Goal: Task Accomplishment & Management: Manage account settings

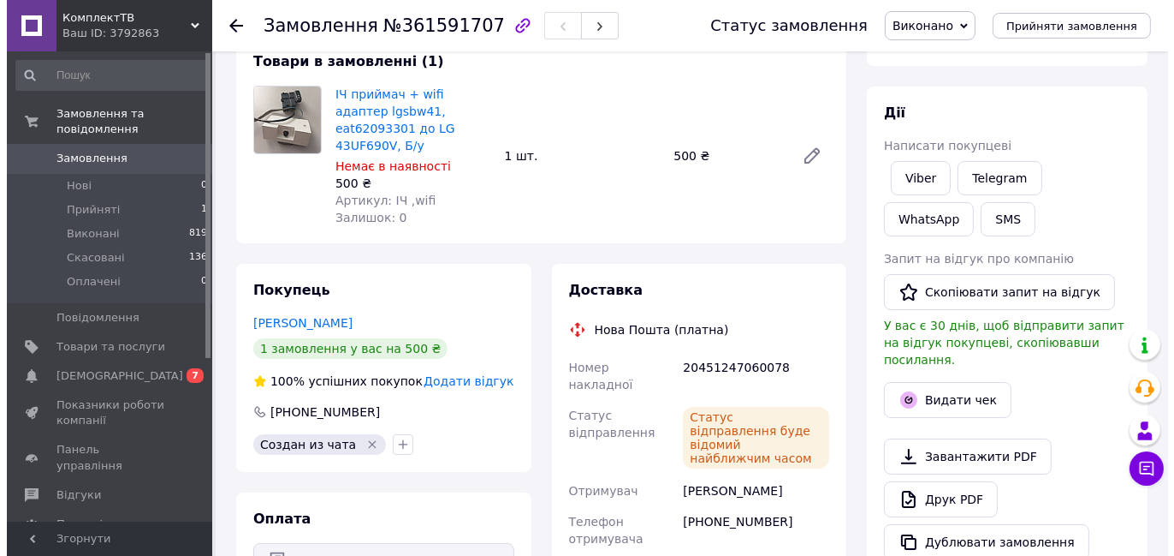
scroll to position [171, 0]
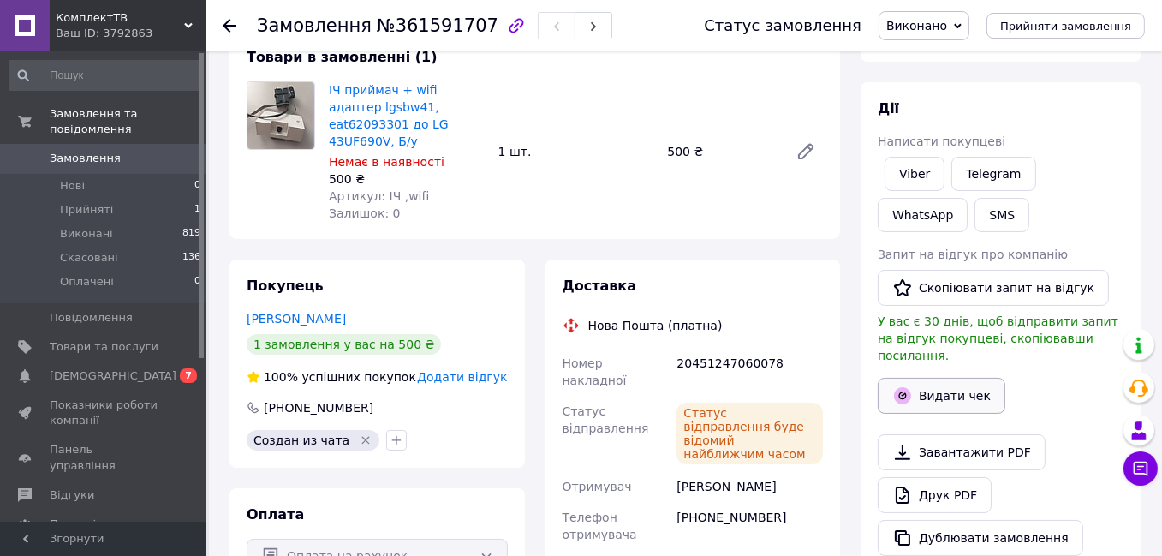
click at [936, 379] on button "Видати чек" at bounding box center [941, 395] width 128 height 36
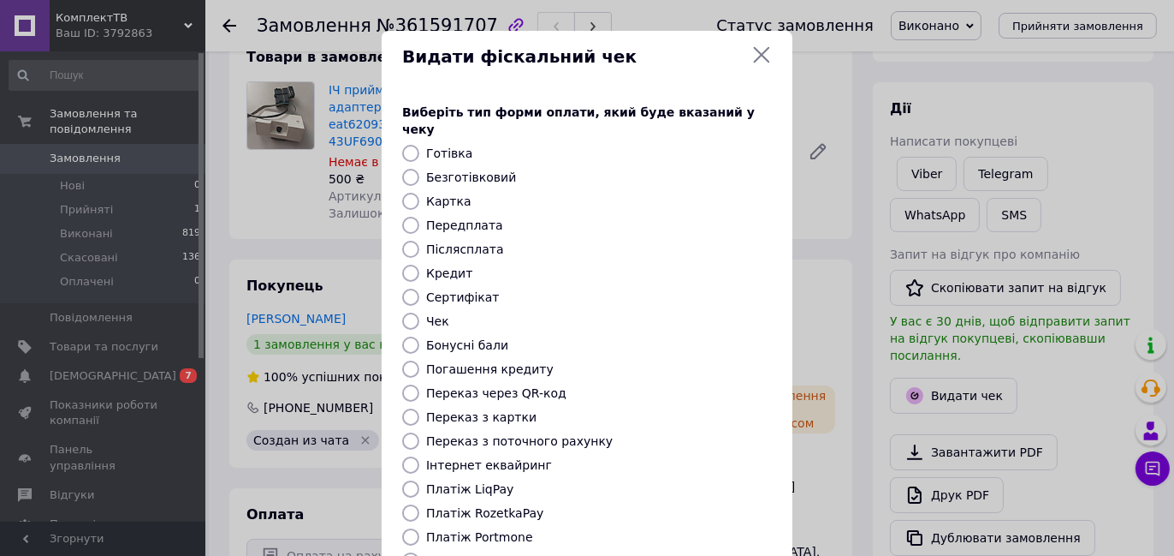
click at [408, 169] on input "Безготівковий" at bounding box center [410, 177] width 17 height 17
radio input "true"
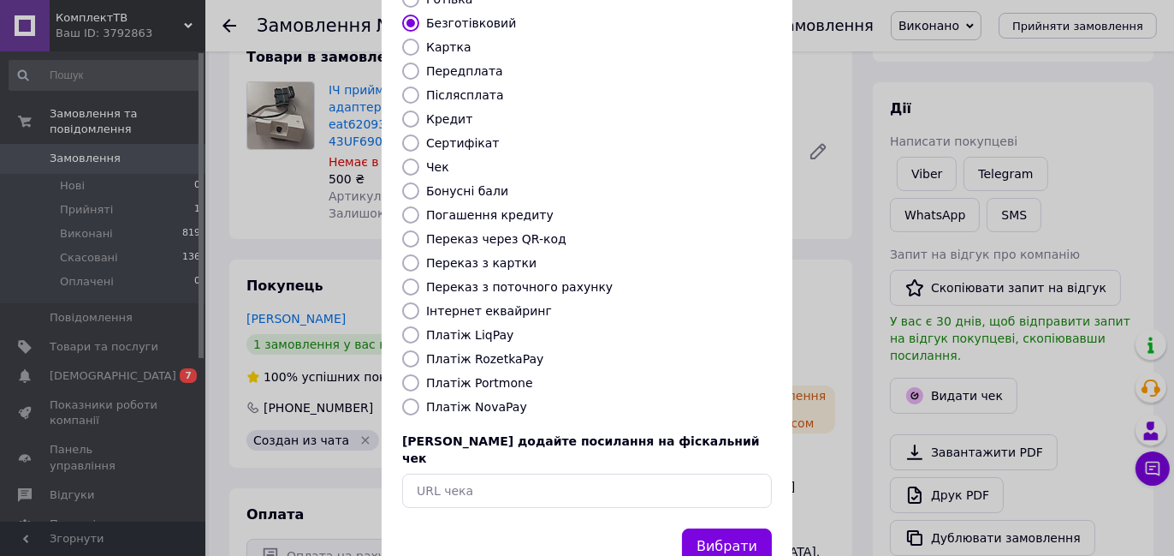
scroll to position [179, 0]
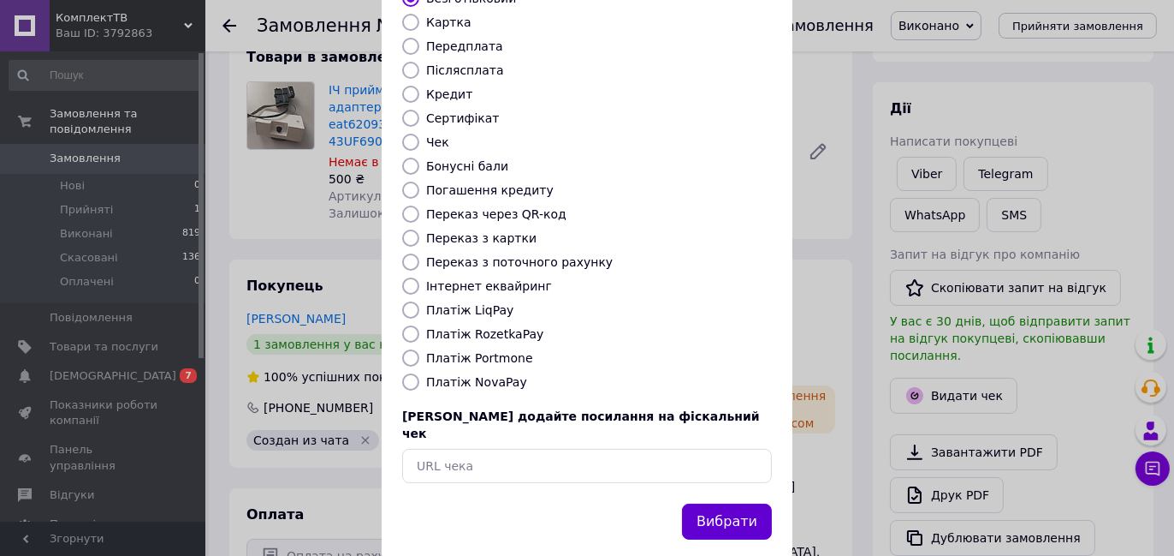
click at [710, 503] on button "Вибрати" at bounding box center [727, 521] width 90 height 37
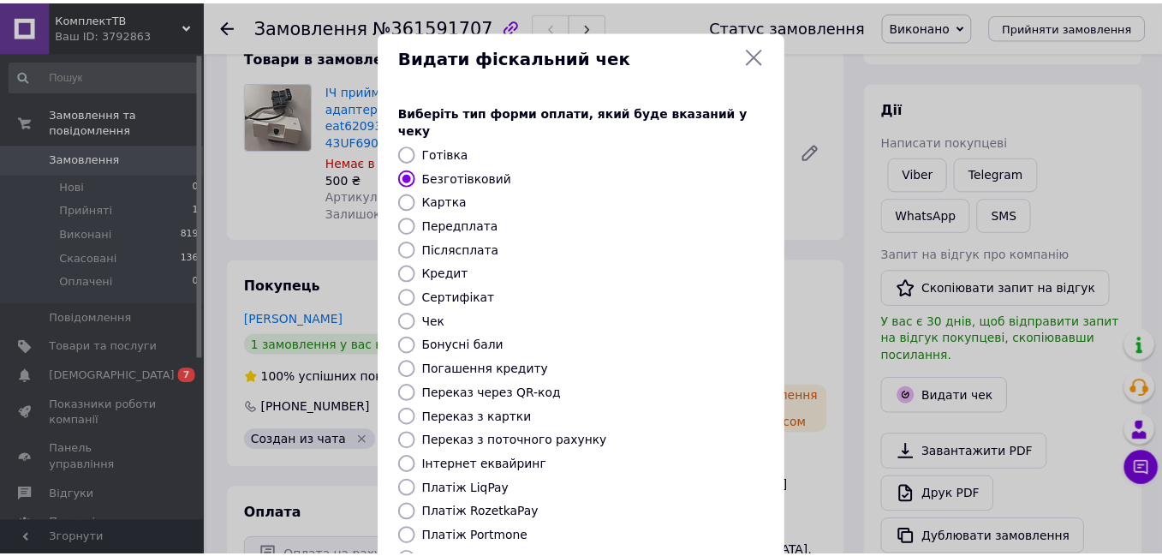
scroll to position [0, 0]
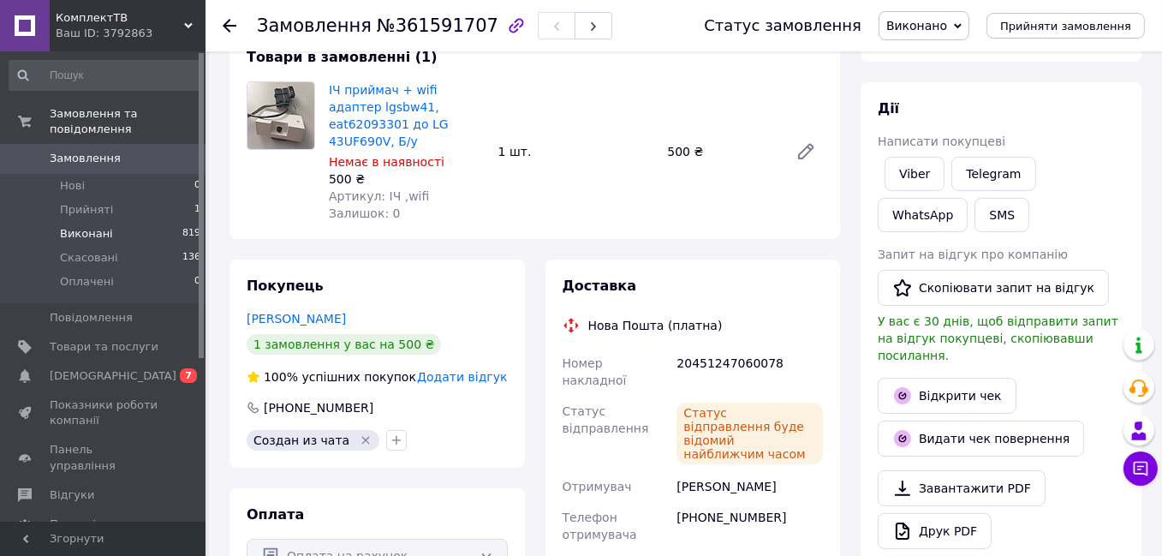
click at [77, 226] on span "Виконані" at bounding box center [86, 233] width 53 height 15
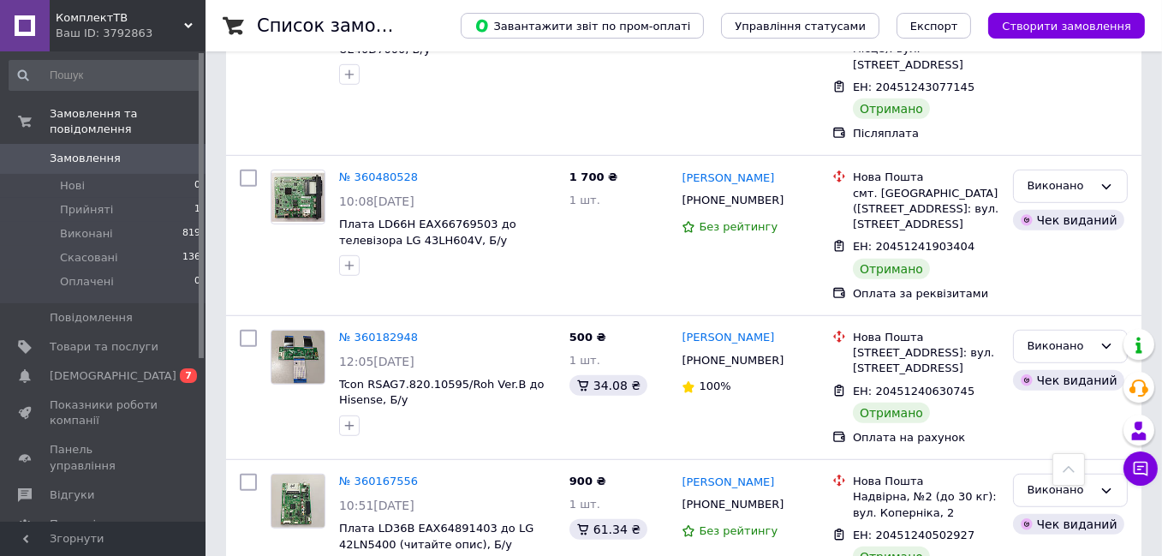
scroll to position [1370, 0]
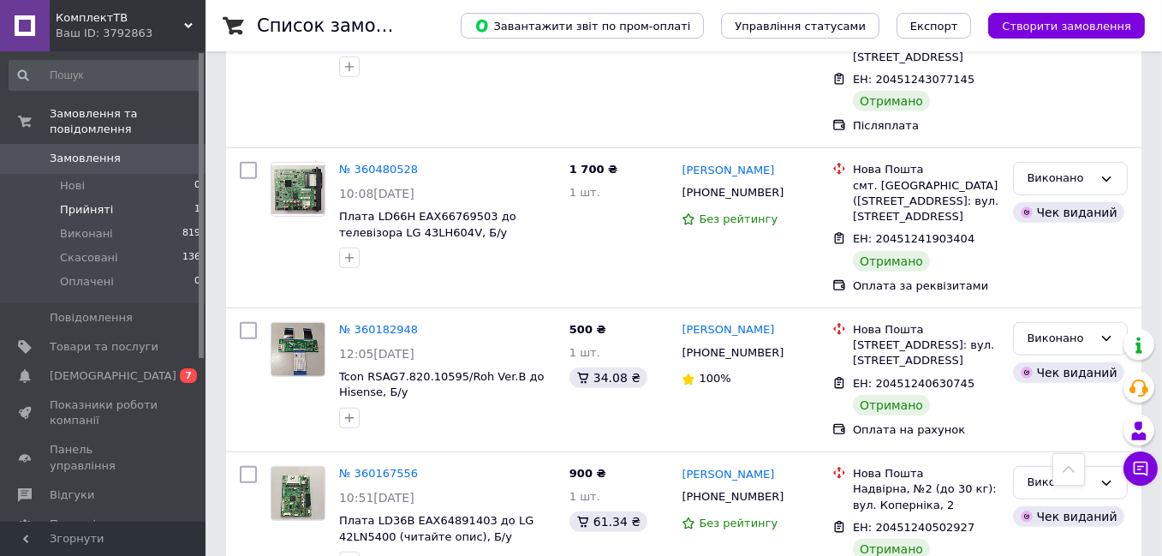
click at [79, 202] on span "Прийняті" at bounding box center [86, 209] width 53 height 15
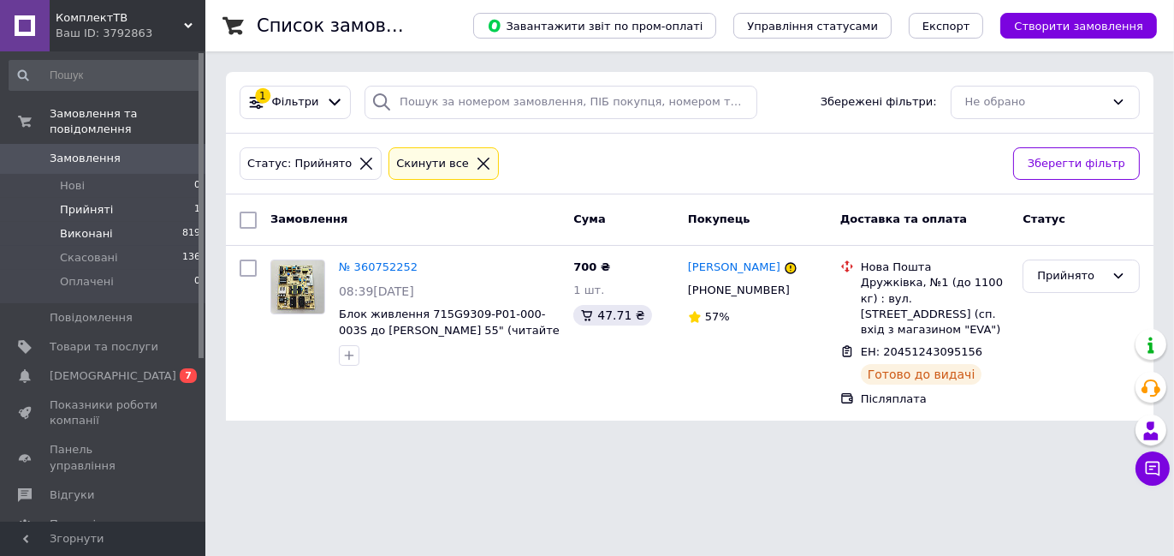
click at [85, 226] on span "Виконані" at bounding box center [86, 233] width 53 height 15
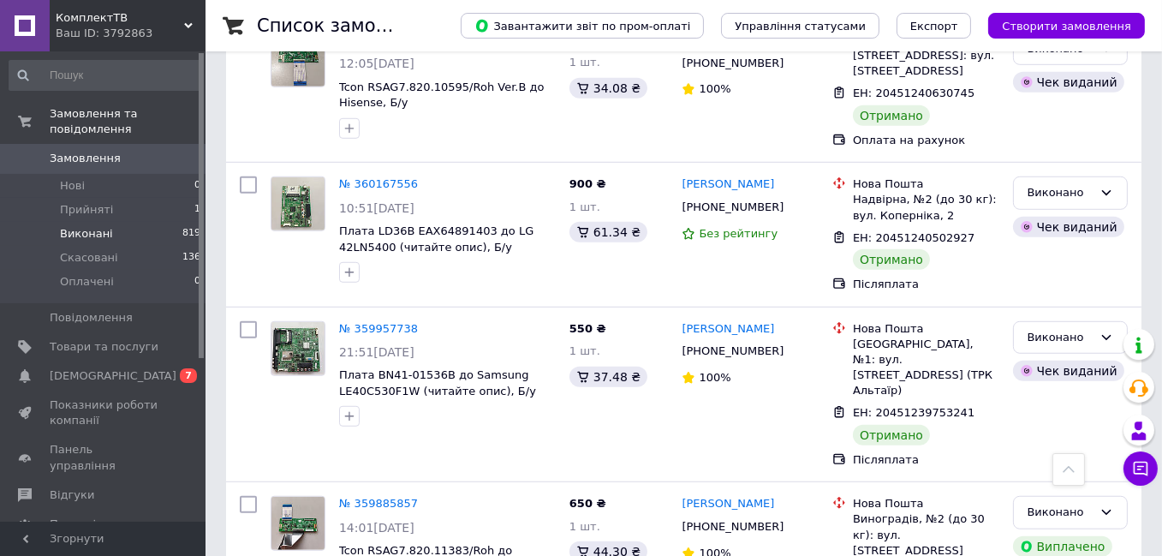
scroll to position [1541, 0]
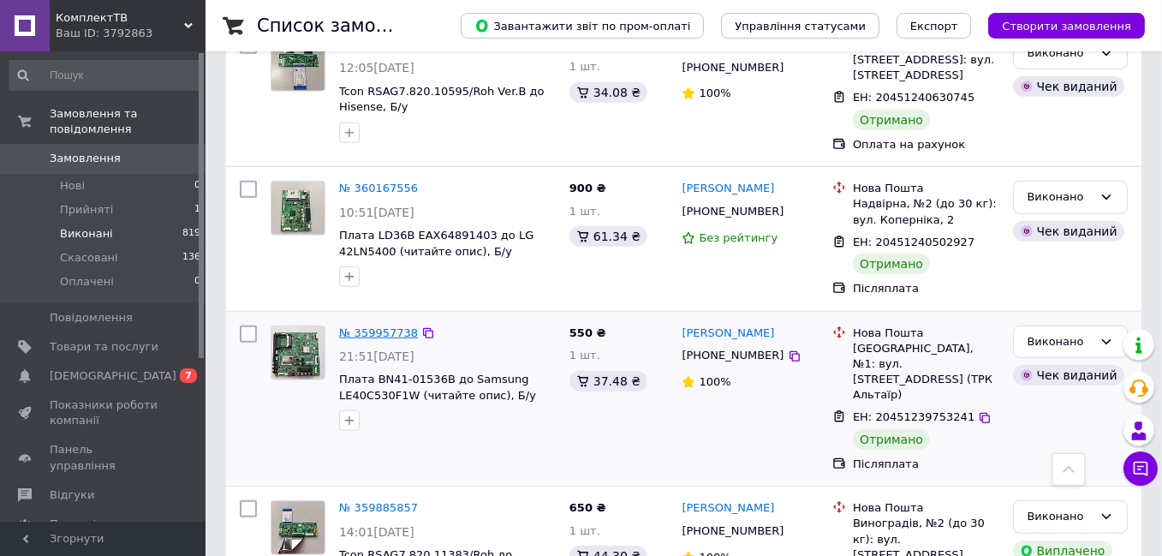
click at [364, 326] on link "№ 359957738" at bounding box center [378, 332] width 79 height 13
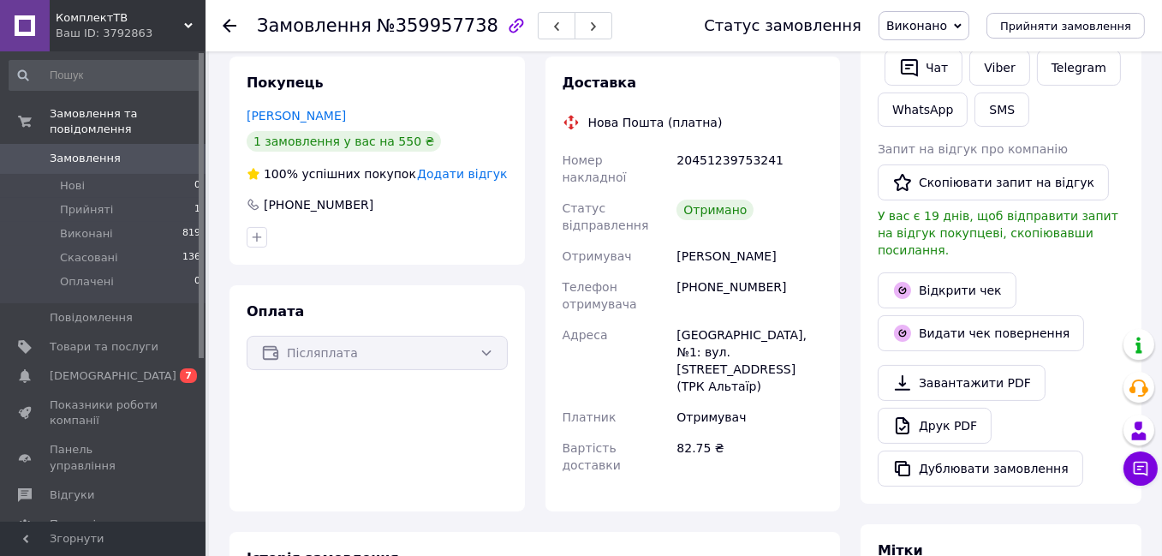
scroll to position [337, 0]
click at [930, 271] on link "Відкрити чек" at bounding box center [946, 289] width 139 height 36
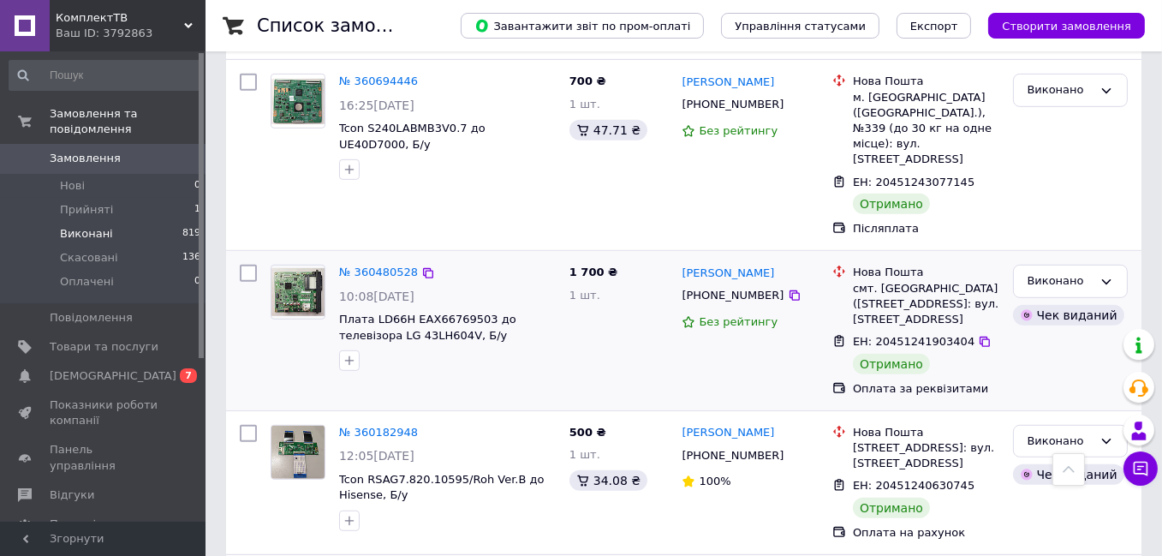
scroll to position [1284, 0]
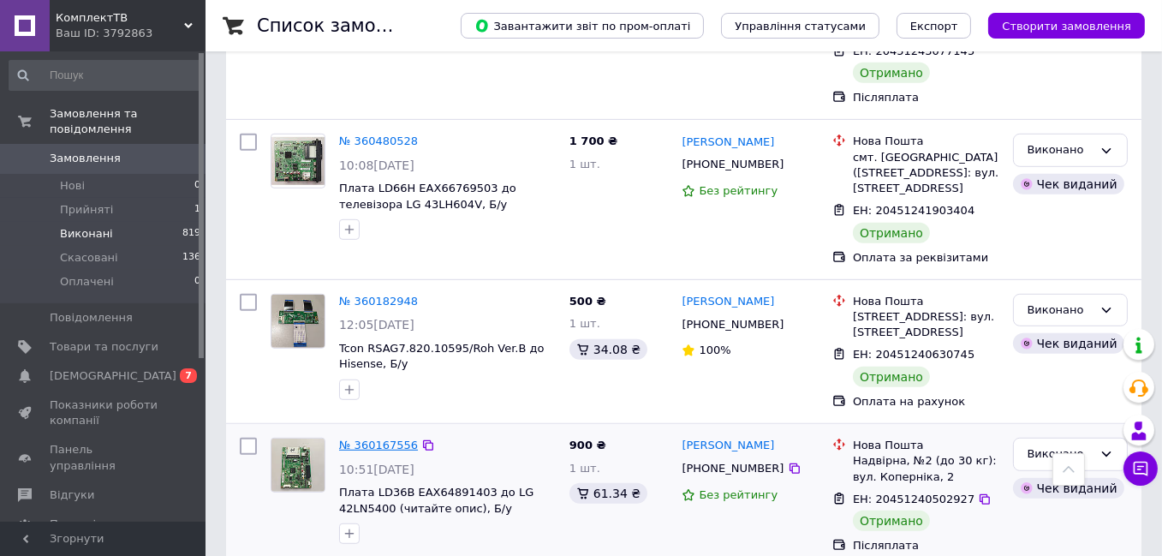
click at [347, 438] on link "№ 360167556" at bounding box center [378, 444] width 79 height 13
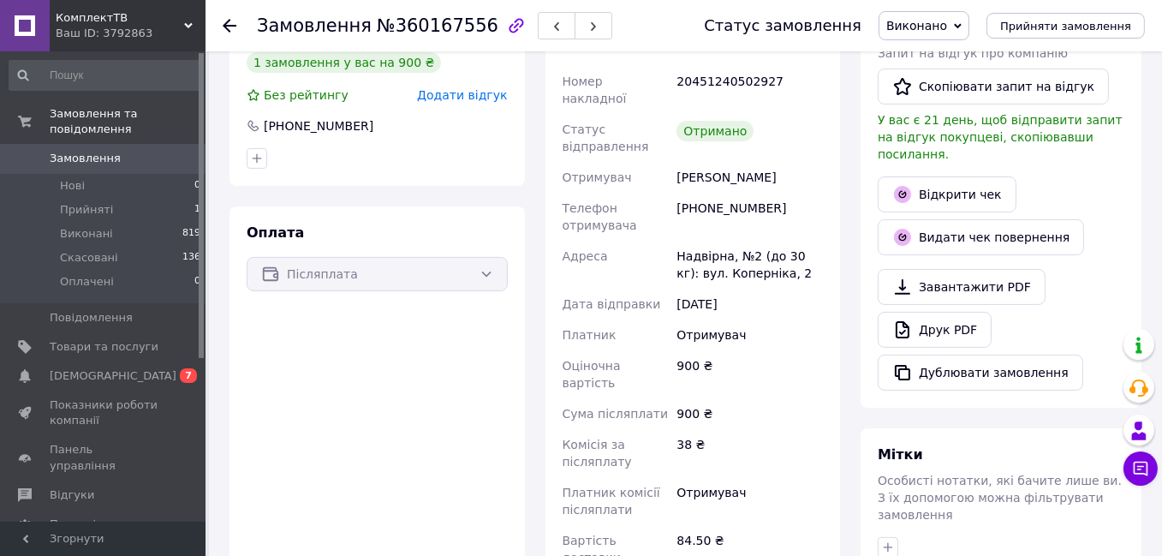
scroll to position [395, 0]
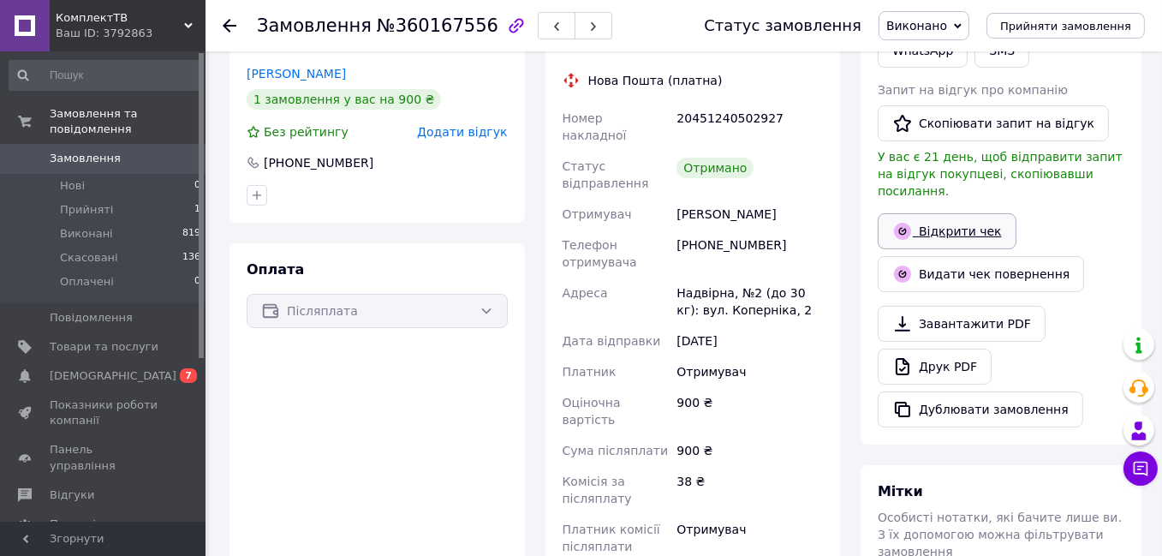
click at [944, 213] on link "Відкрити чек" at bounding box center [946, 231] width 139 height 36
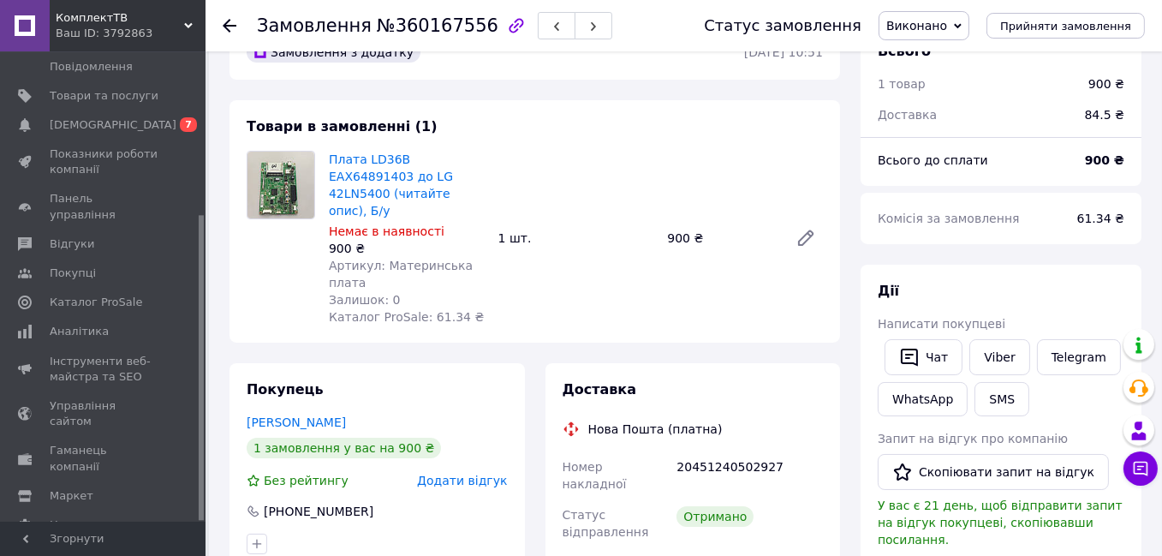
scroll to position [0, 0]
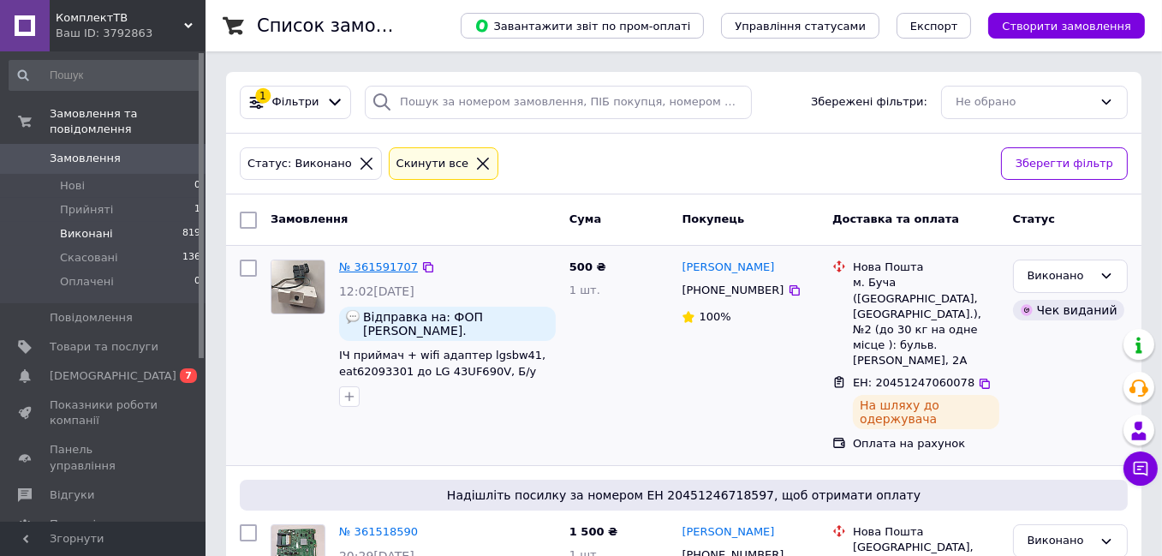
click at [352, 264] on link "№ 361591707" at bounding box center [378, 266] width 79 height 13
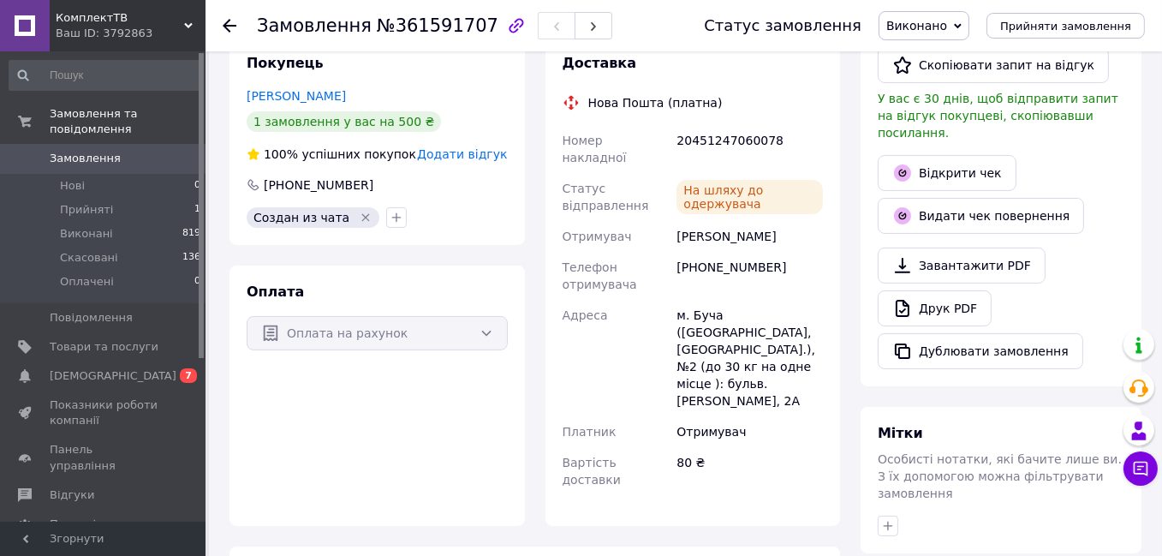
scroll to position [287, 0]
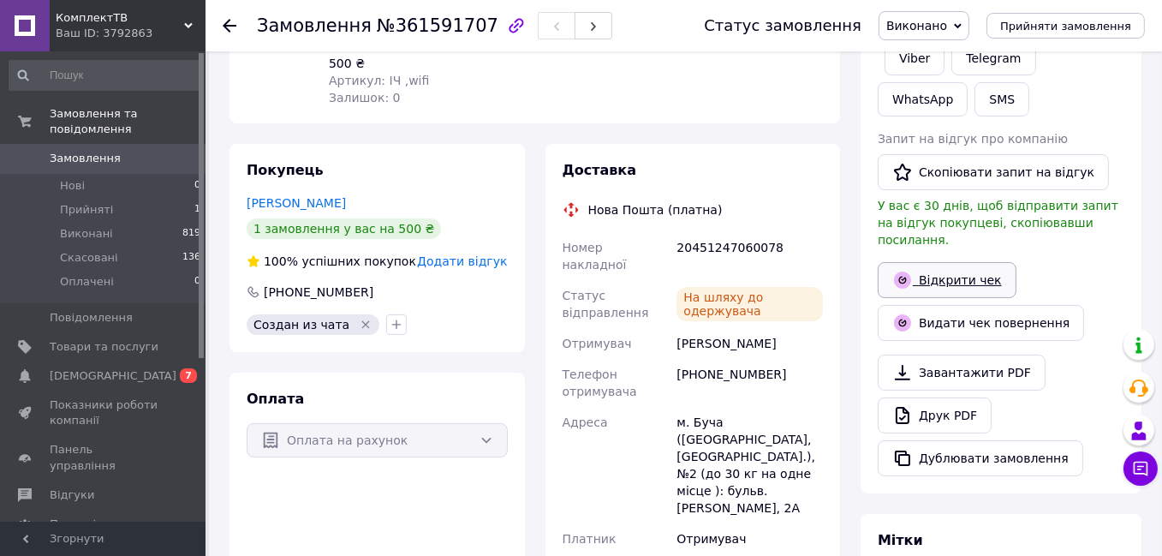
click at [955, 262] on link "Відкрити чек" at bounding box center [946, 280] width 139 height 36
